Goal: Find specific page/section: Find specific page/section

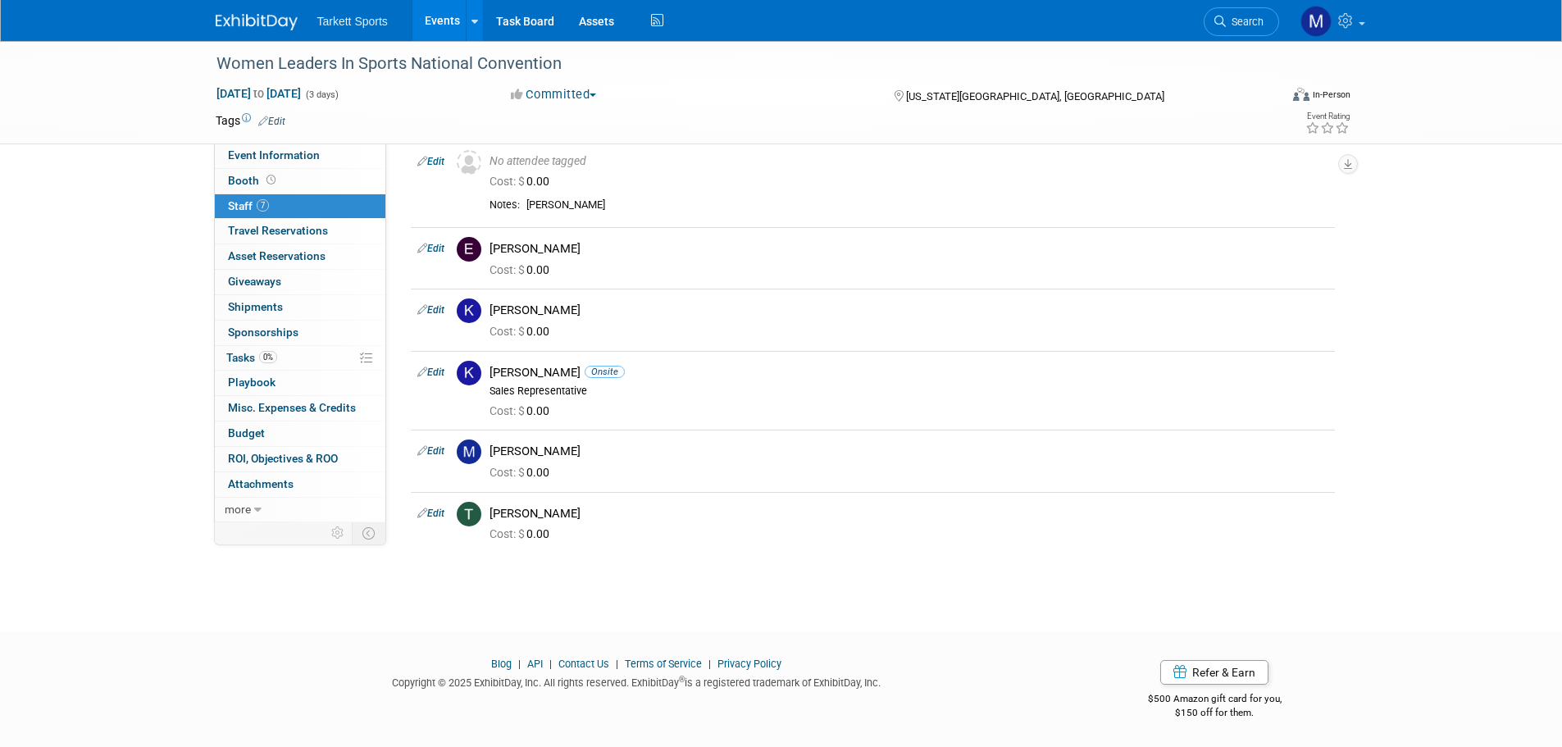
click at [426, 20] on link "Events" at bounding box center [443, 20] width 60 height 41
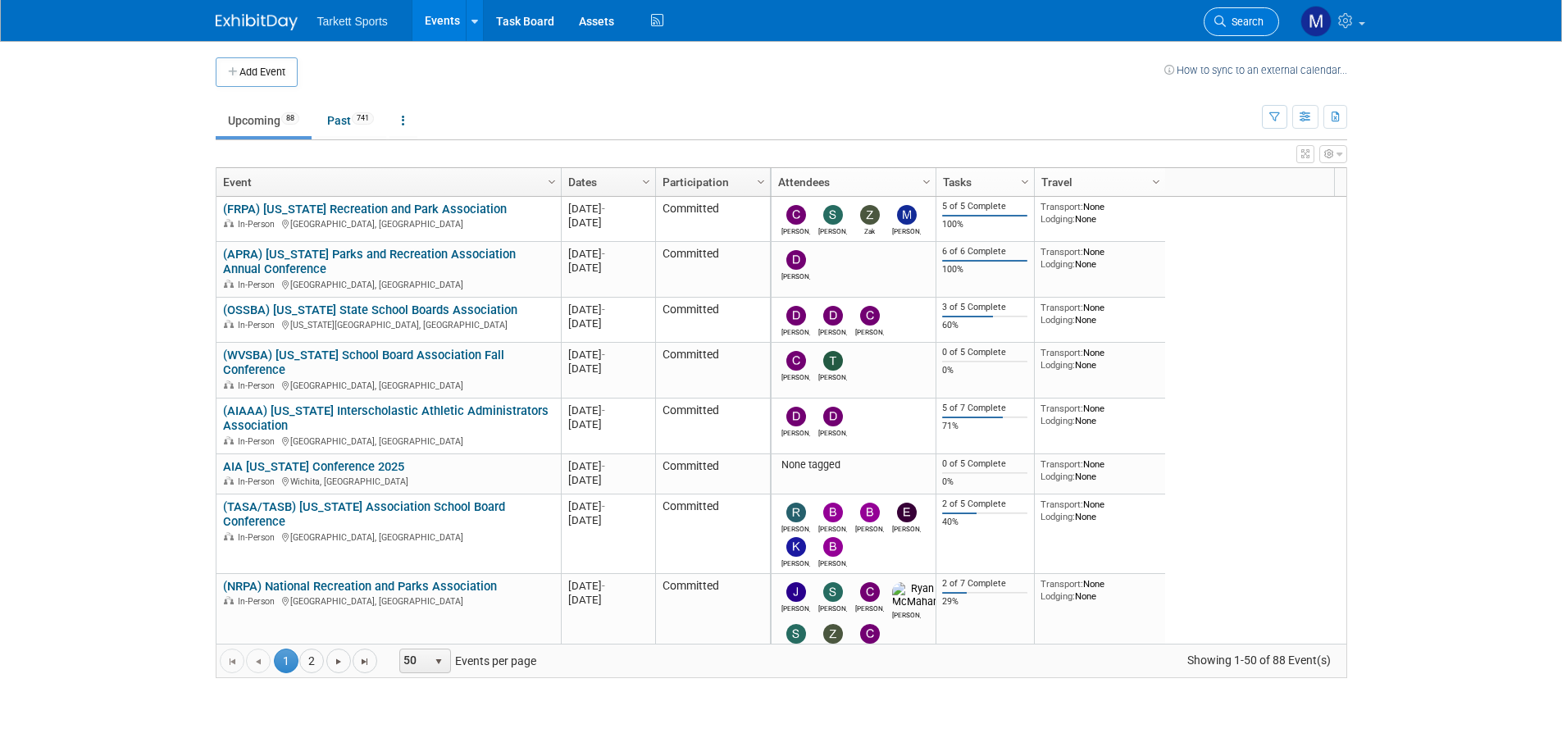
click at [1242, 11] on link "Search" at bounding box center [1241, 21] width 75 height 29
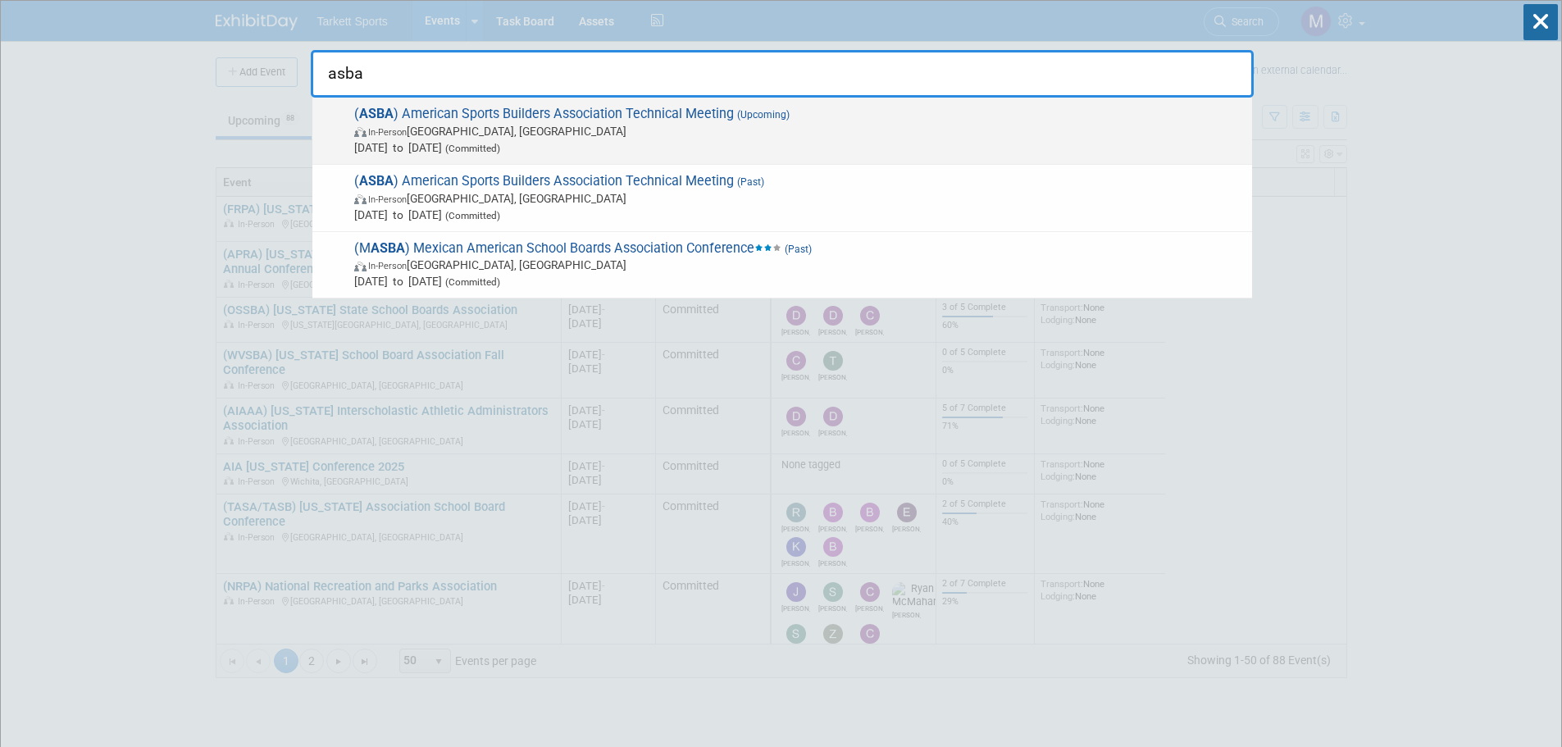
type input "asba"
click at [693, 122] on span "( ASBA ) American Sports Builders Association Technical Meeting (Upcoming) In-P…" at bounding box center [796, 131] width 895 height 50
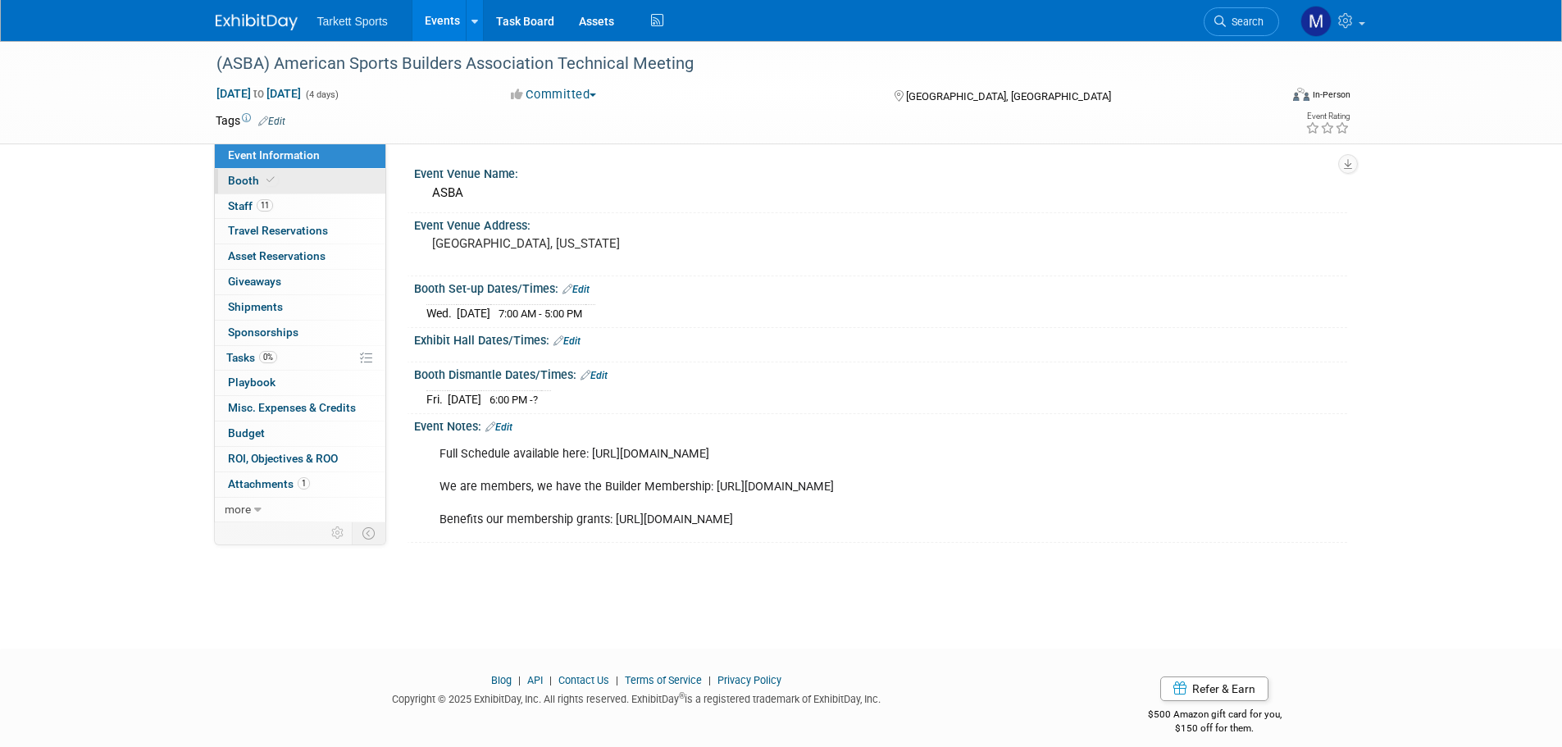
click at [302, 192] on link "Booth" at bounding box center [300, 181] width 171 height 25
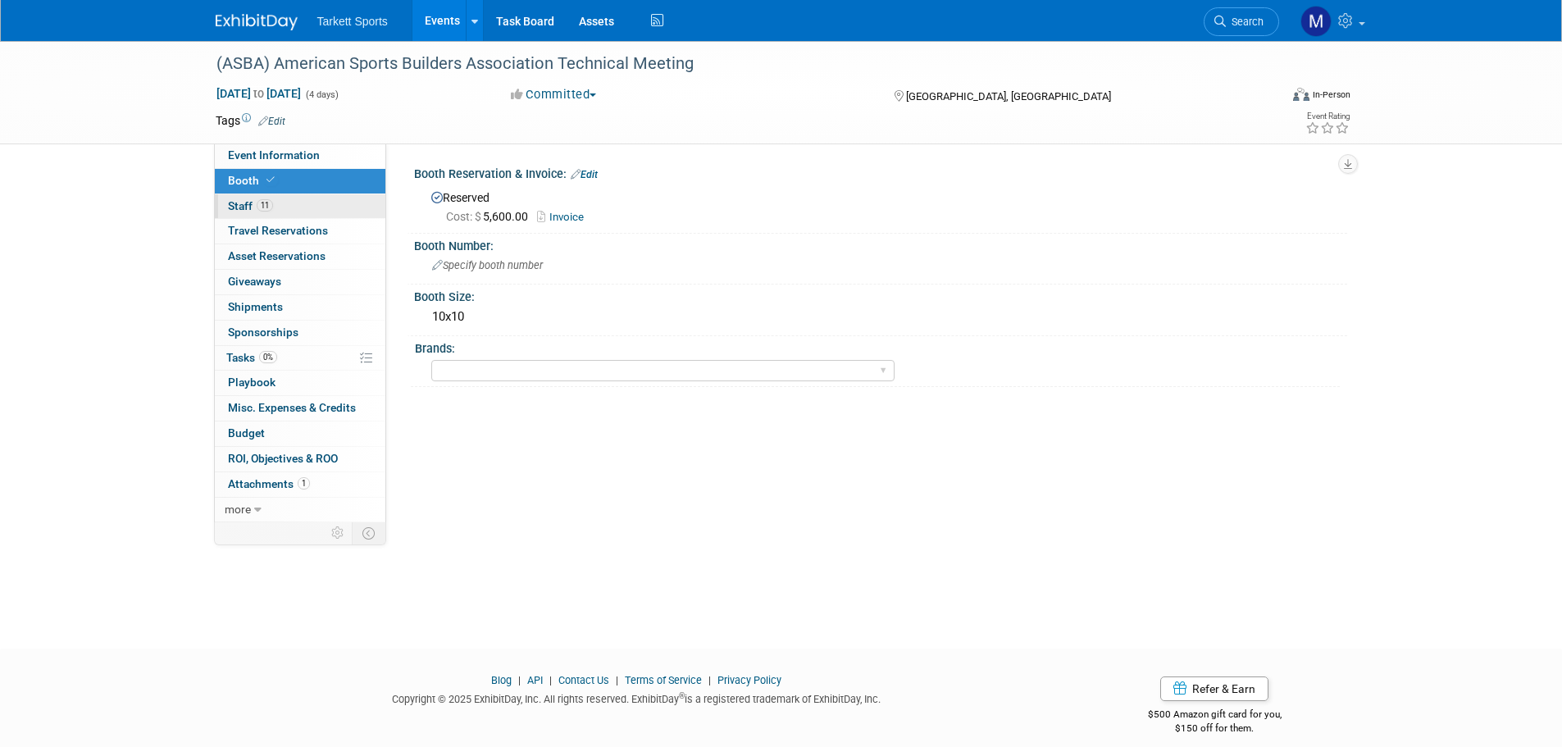
click at [262, 194] on link "11 Staff 11" at bounding box center [300, 206] width 171 height 25
